Goal: Transaction & Acquisition: Purchase product/service

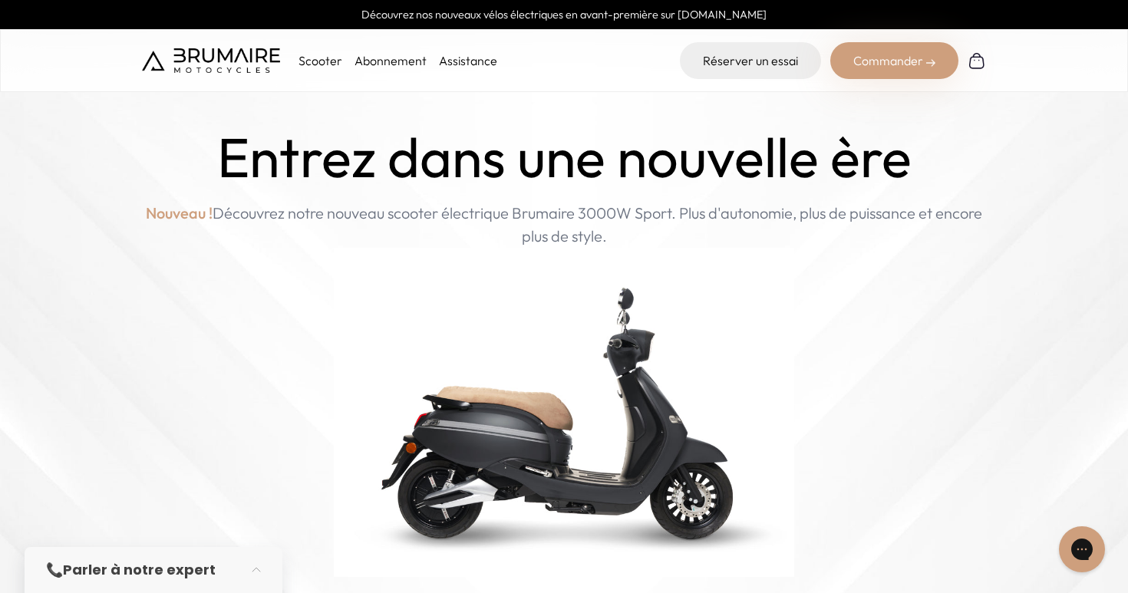
click at [893, 60] on div "Commander" at bounding box center [895, 60] width 128 height 37
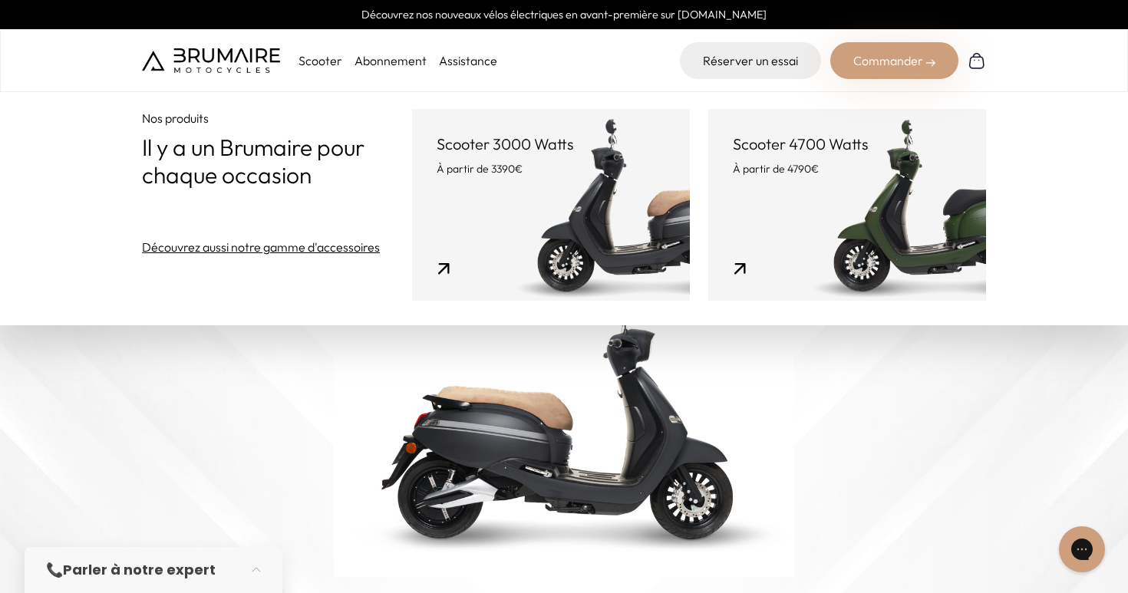
click at [603, 193] on link "Scooter 3000 Watts À partir de 3390€" at bounding box center [551, 205] width 278 height 192
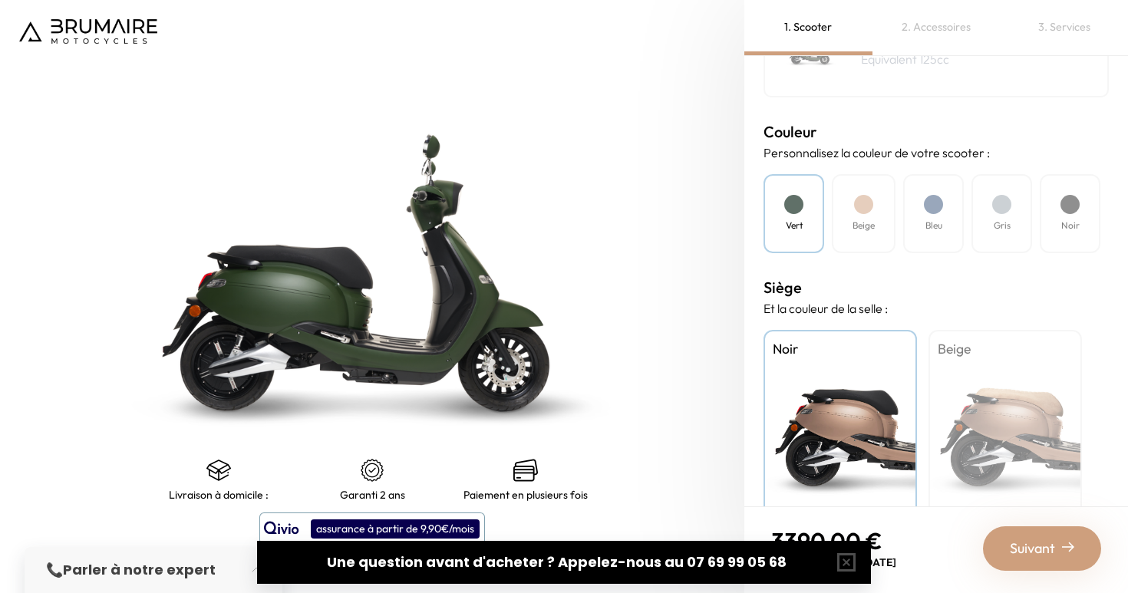
scroll to position [436, 0]
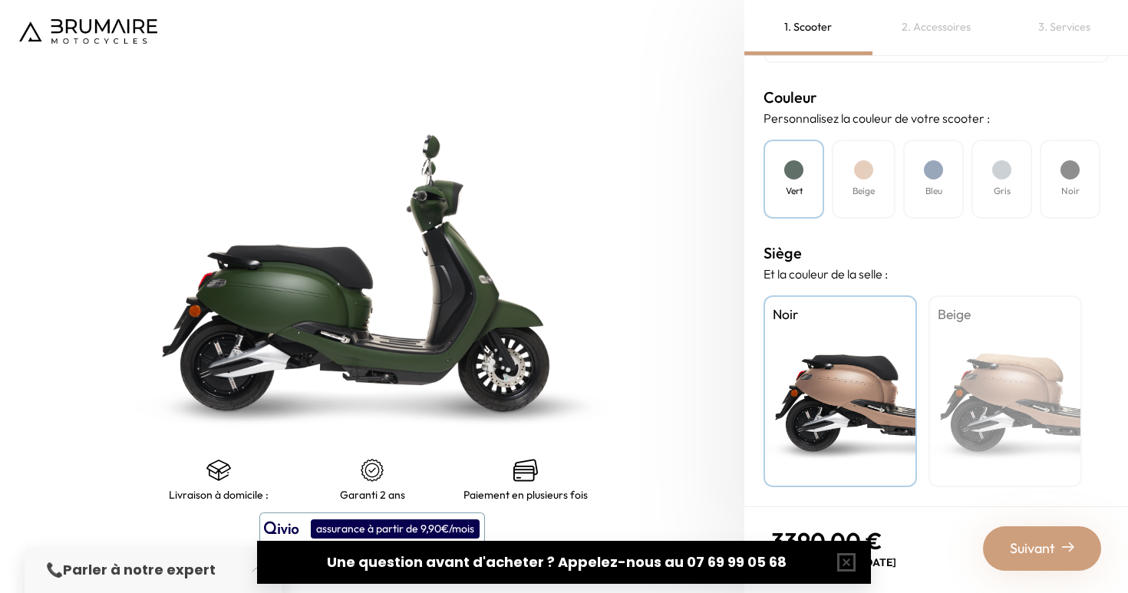
click at [854, 177] on div "Beige" at bounding box center [864, 179] width 64 height 79
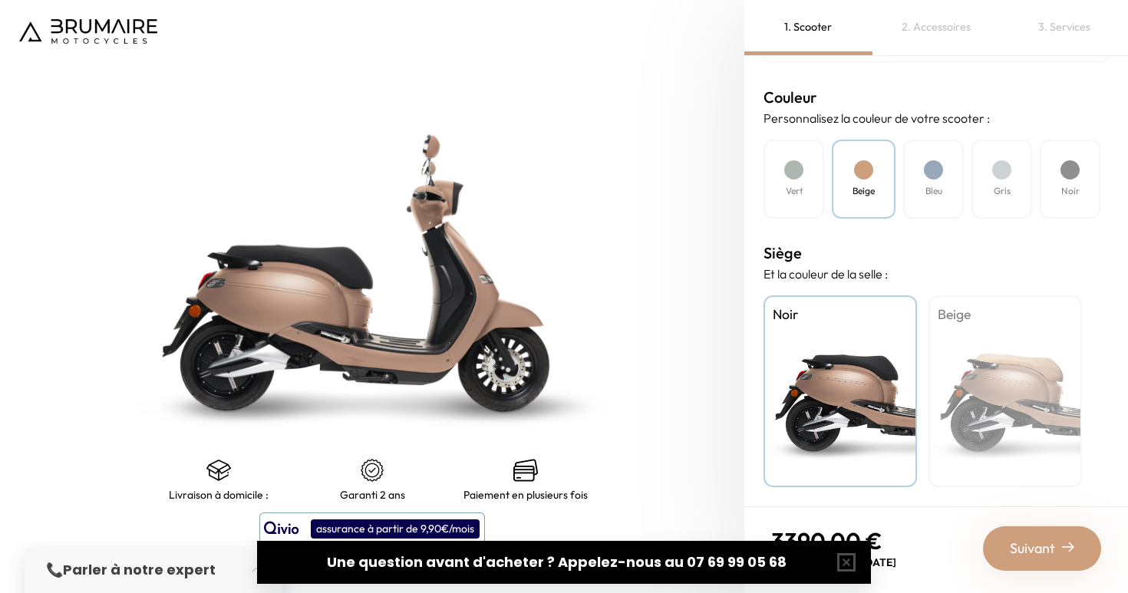
click at [946, 322] on h4 "Beige" at bounding box center [1005, 315] width 135 height 20
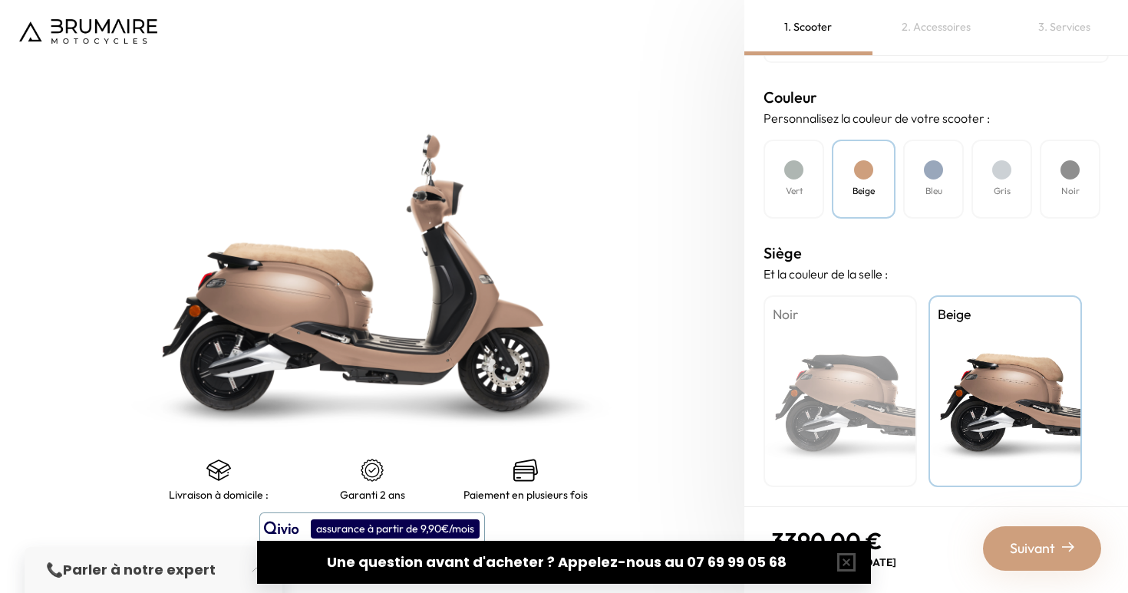
click at [871, 355] on div "Noir" at bounding box center [841, 392] width 154 height 192
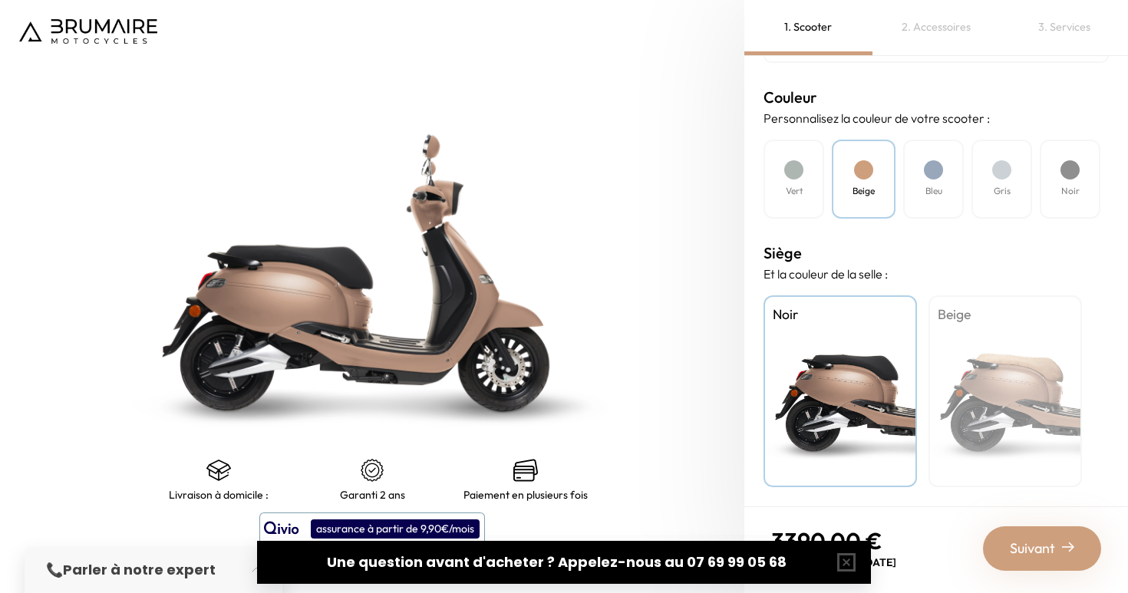
click at [1046, 355] on div "Beige" at bounding box center [1006, 392] width 154 height 192
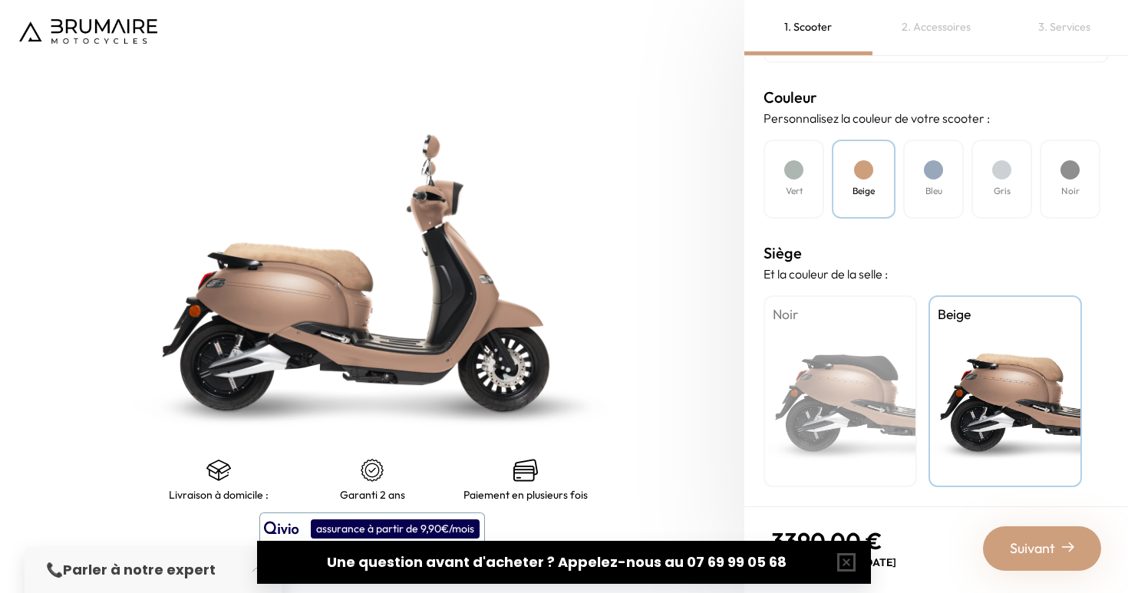
click at [921, 185] on div "Bleu" at bounding box center [934, 179] width 61 height 79
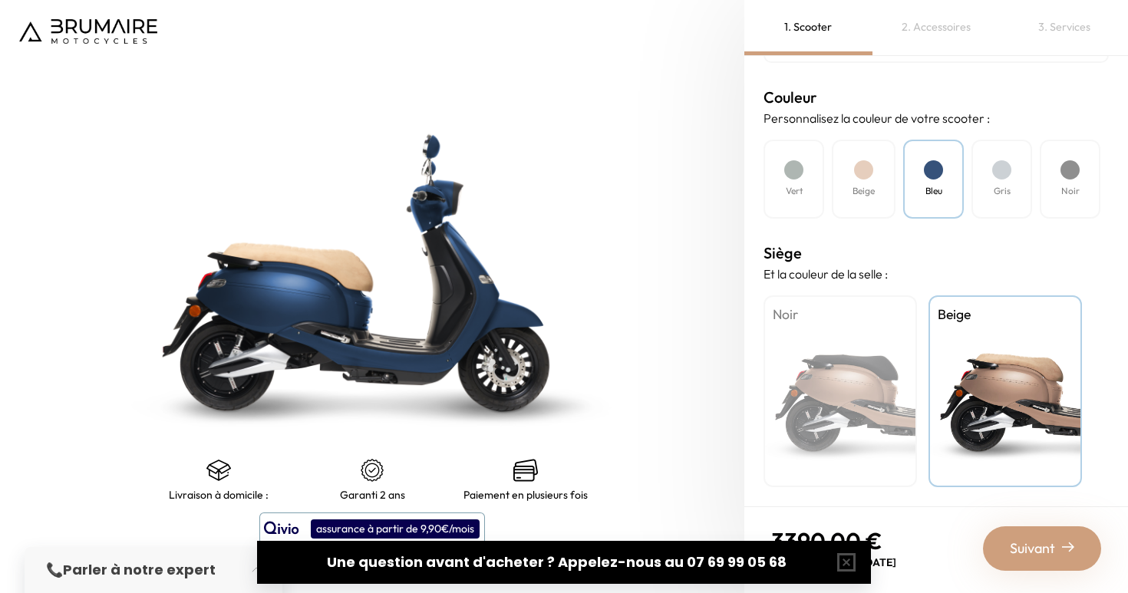
click at [990, 187] on div "Gris" at bounding box center [1002, 179] width 61 height 79
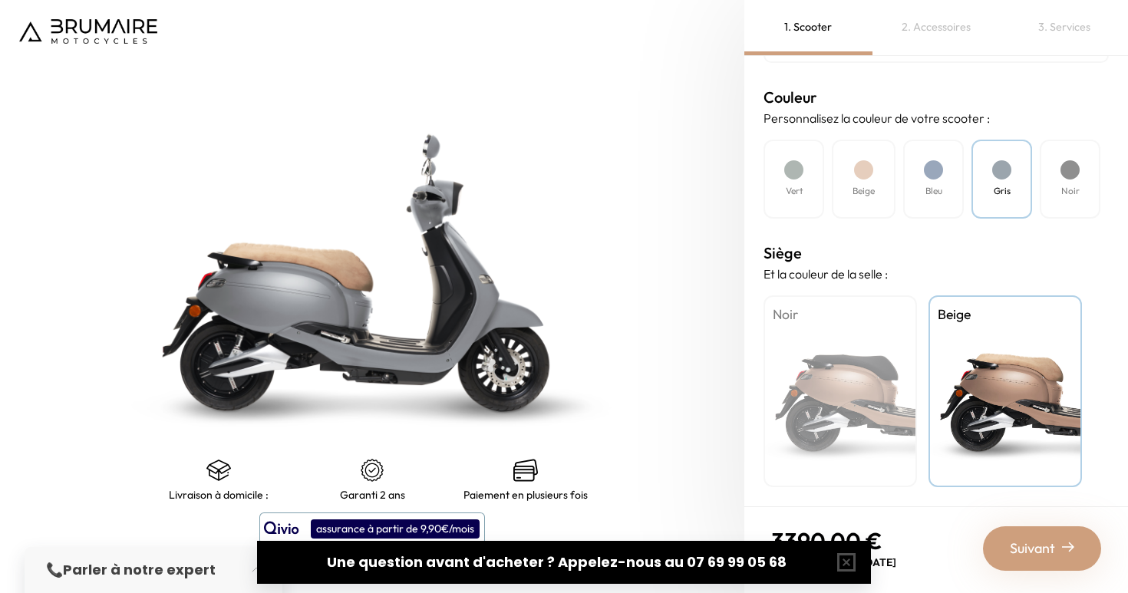
click at [1037, 191] on div "Vert Beige Bleu Gris Noir" at bounding box center [936, 179] width 345 height 79
click at [1062, 190] on h4 "Noir" at bounding box center [1071, 191] width 18 height 14
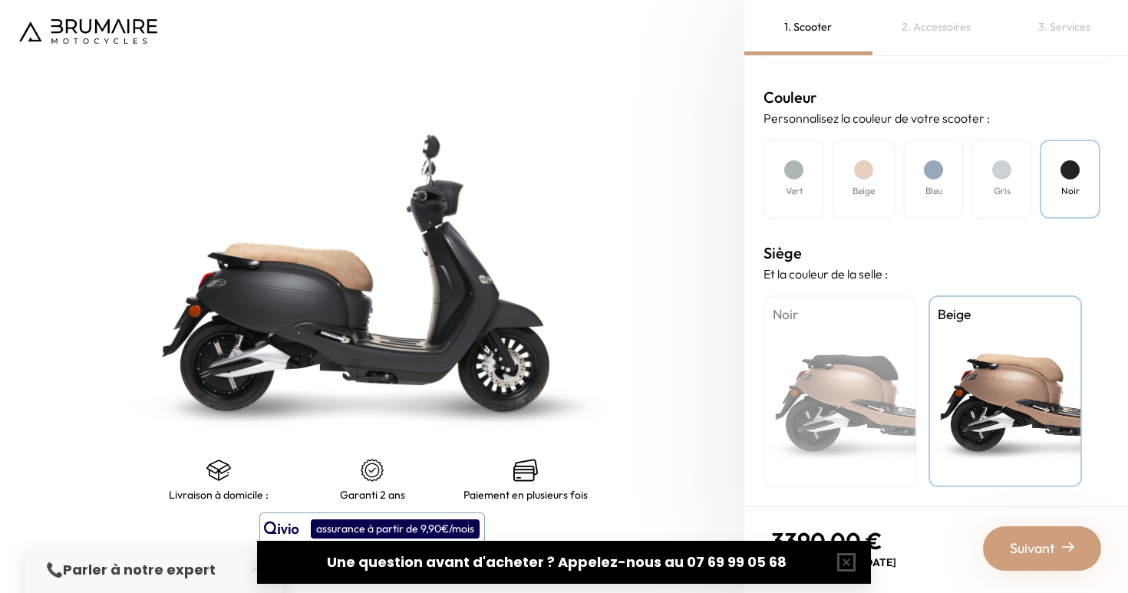
click at [996, 180] on div "Gris" at bounding box center [1002, 179] width 61 height 79
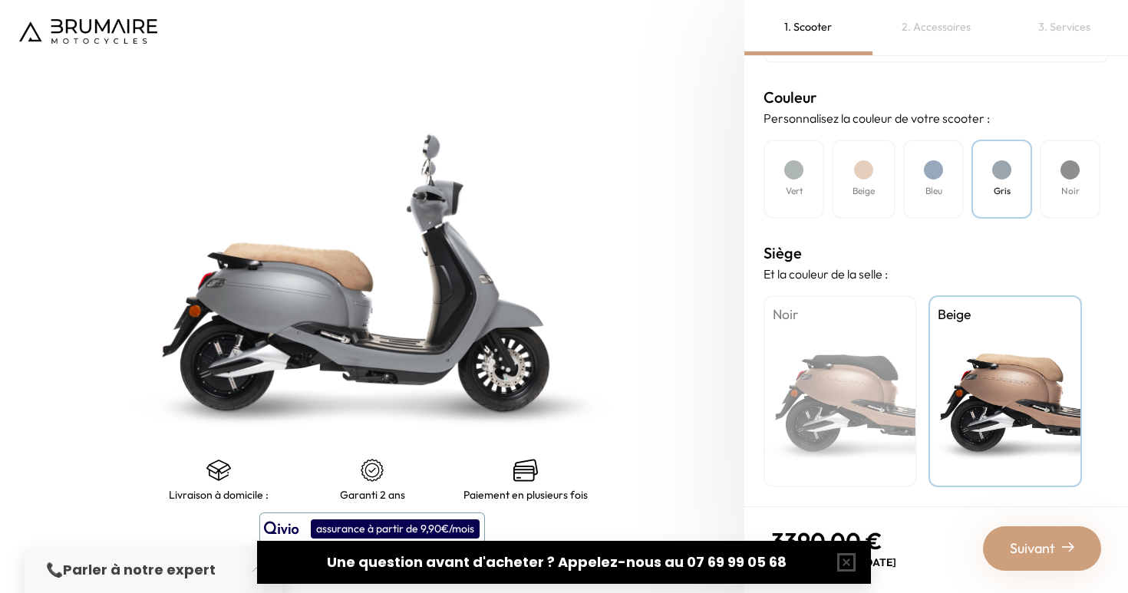
click at [851, 172] on div "Beige" at bounding box center [864, 179] width 64 height 79
